Goal: Task Accomplishment & Management: Use online tool/utility

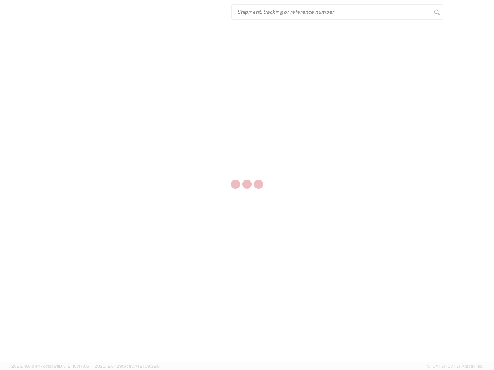
select select "US"
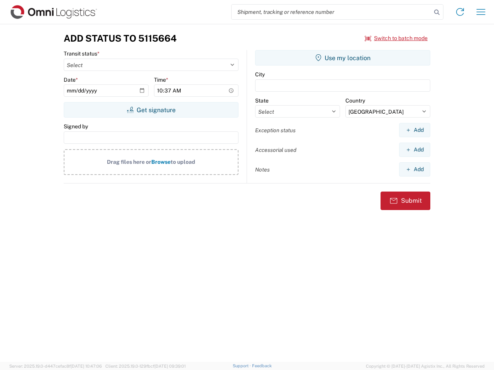
click at [331, 12] on input "search" at bounding box center [331, 12] width 200 height 15
click at [437, 12] on icon at bounding box center [436, 12] width 11 height 11
click at [460, 12] on icon at bounding box center [460, 12] width 12 height 12
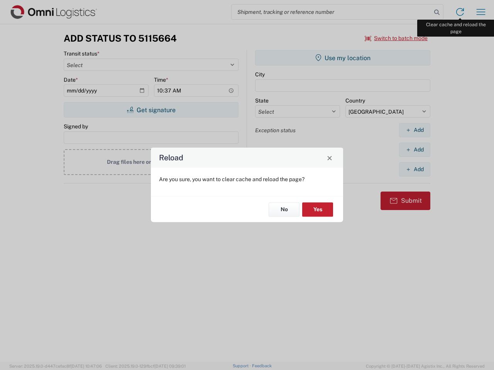
click at [481, 12] on div "Reload Are you sure, you want to clear cache and reload the page? No Yes" at bounding box center [247, 185] width 494 height 370
click at [396, 38] on div "Reload Are you sure, you want to clear cache and reload the page? No Yes" at bounding box center [247, 185] width 494 height 370
click at [151, 110] on div "Reload Are you sure, you want to clear cache and reload the page? No Yes" at bounding box center [247, 185] width 494 height 370
click at [343, 58] on div "Reload Are you sure, you want to clear cache and reload the page? No Yes" at bounding box center [247, 185] width 494 height 370
click at [414, 130] on div "Reload Are you sure, you want to clear cache and reload the page? No Yes" at bounding box center [247, 185] width 494 height 370
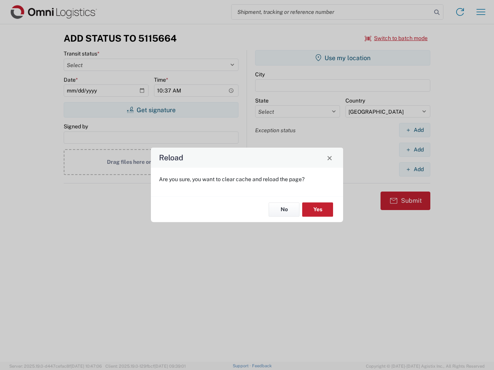
click at [414, 150] on div "Reload Are you sure, you want to clear cache and reload the page? No Yes" at bounding box center [247, 185] width 494 height 370
click at [414, 169] on div "Reload Are you sure, you want to clear cache and reload the page? No Yes" at bounding box center [247, 185] width 494 height 370
